Goal: Find specific fact: Find specific fact

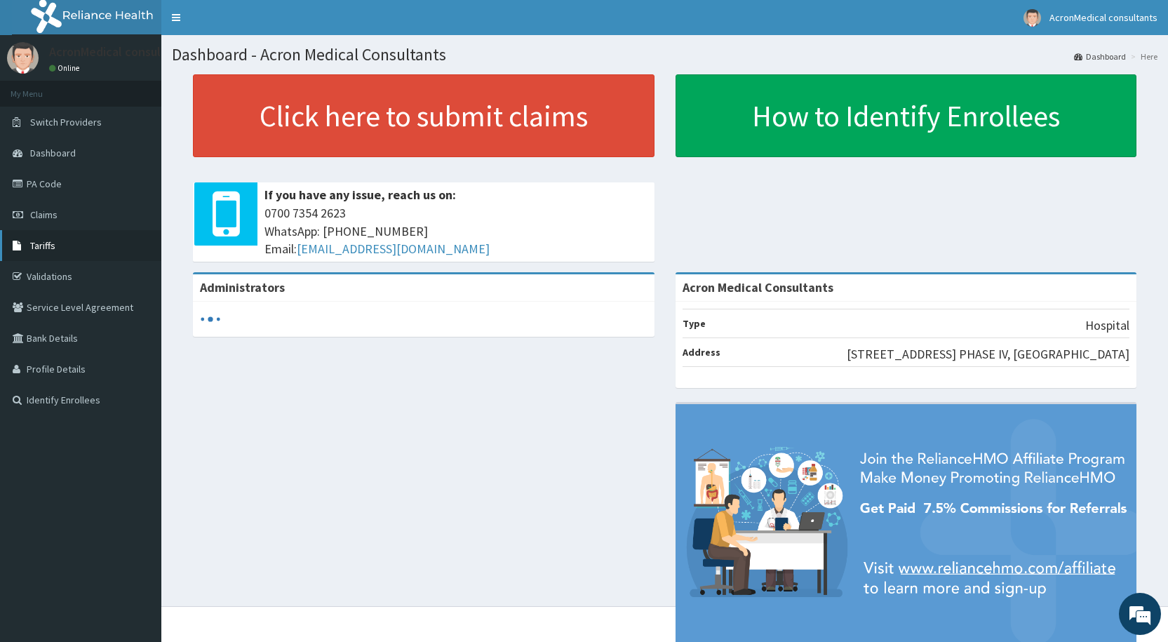
click at [52, 244] on span "Tariffs" at bounding box center [42, 245] width 25 height 13
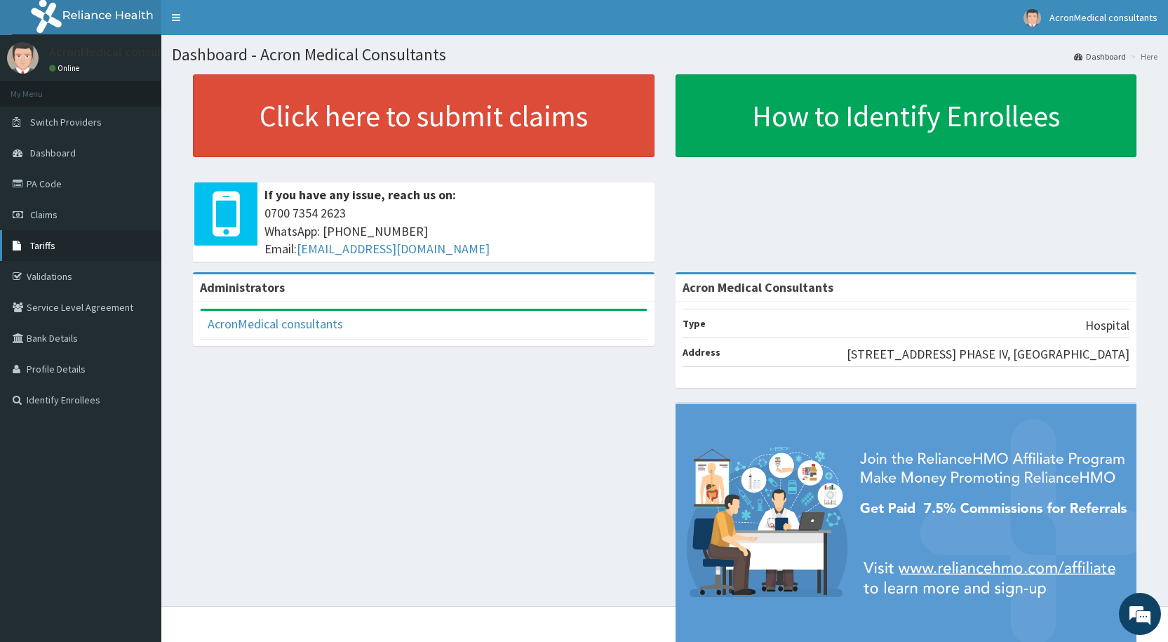
click at [55, 249] on link "Tariffs" at bounding box center [80, 245] width 161 height 31
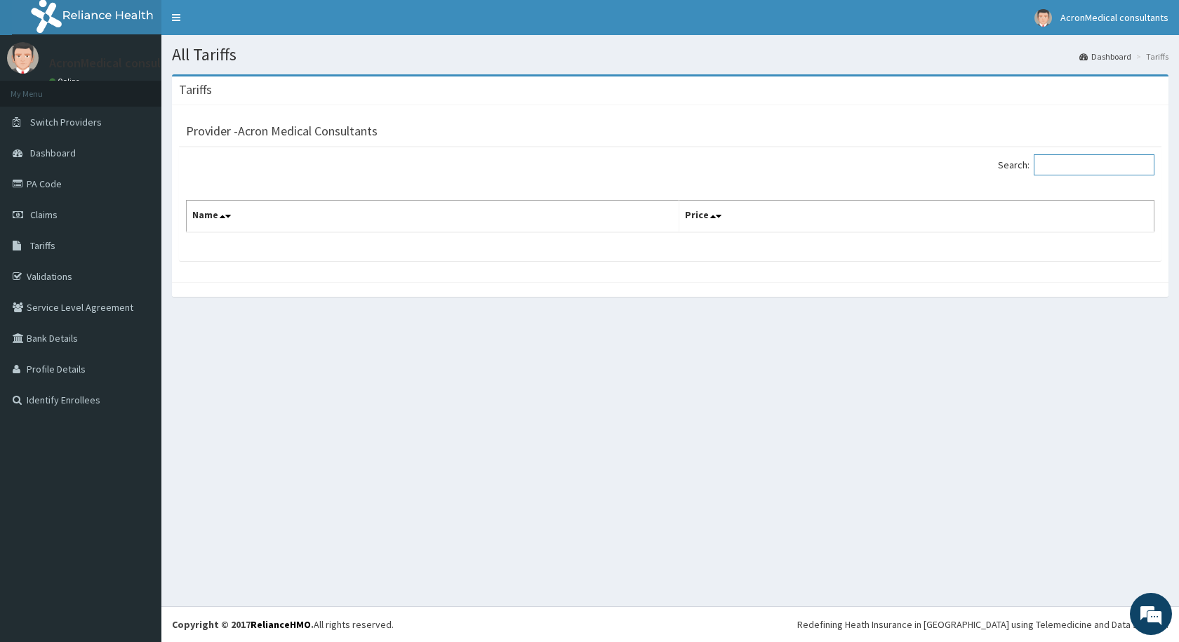
click at [1080, 163] on input "Search:" at bounding box center [1094, 164] width 121 height 21
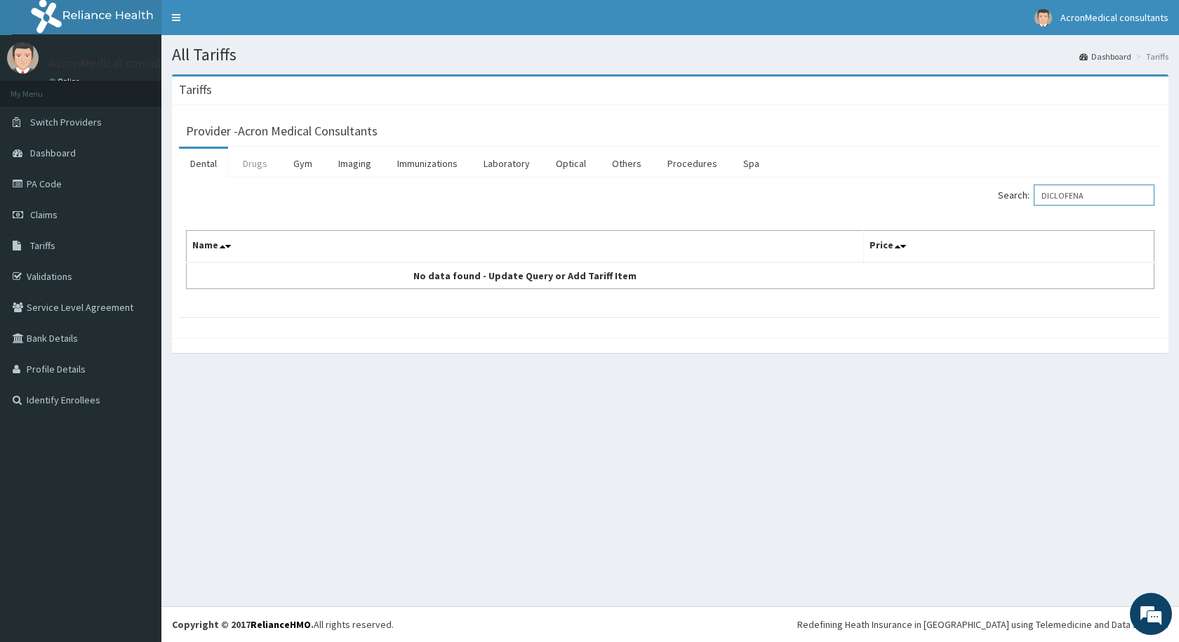
type input "DICLOFENA"
click at [258, 162] on link "Drugs" at bounding box center [255, 163] width 47 height 29
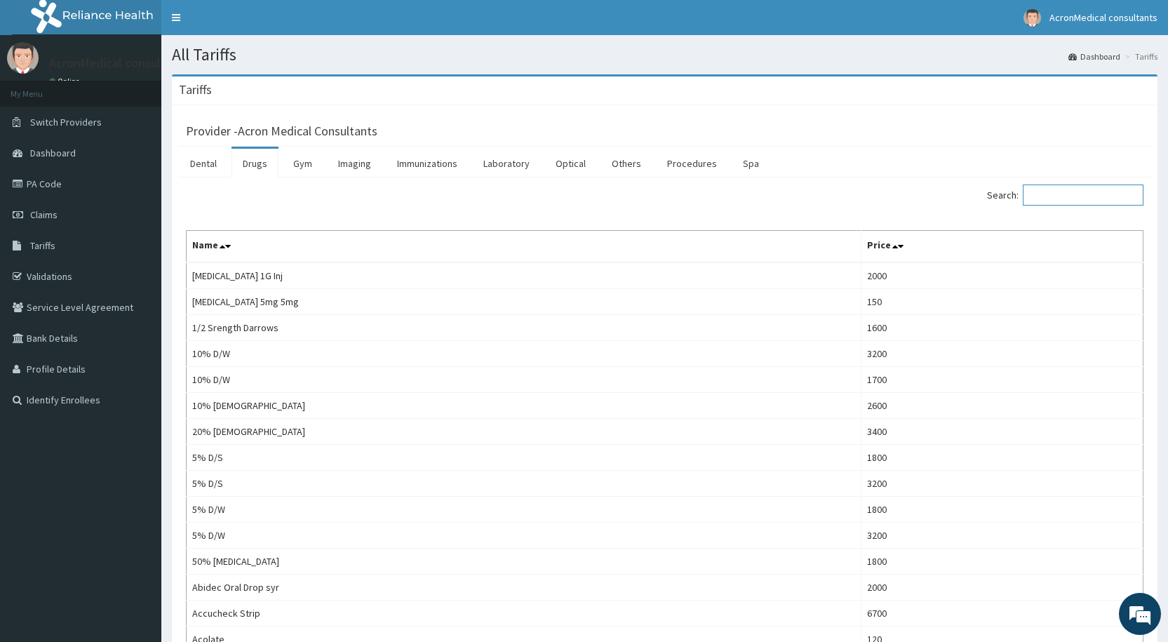
click at [1079, 188] on input "Search:" at bounding box center [1083, 195] width 121 height 21
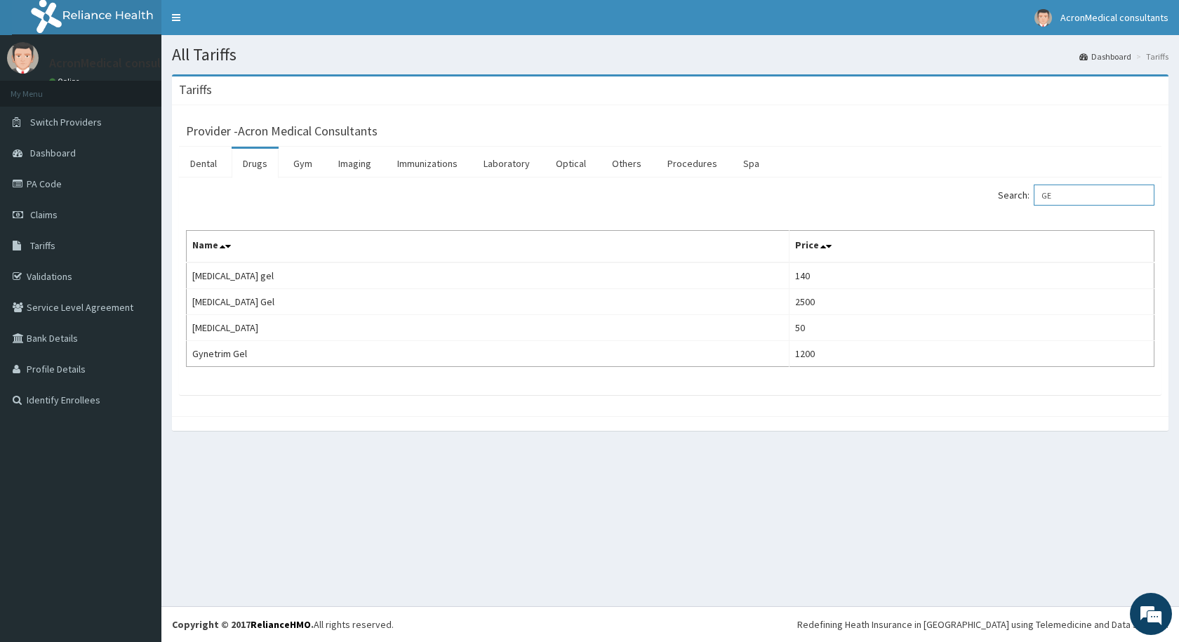
type input "G"
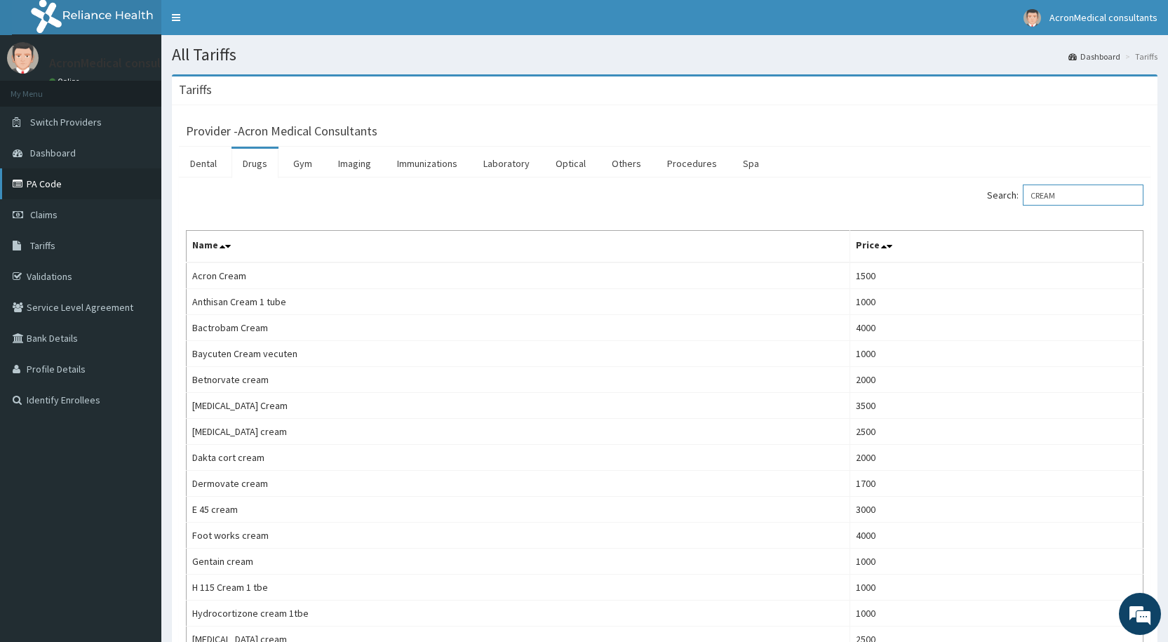
type input "CREAM"
click at [41, 182] on link "PA Code" at bounding box center [80, 183] width 161 height 31
